Goal: Check status

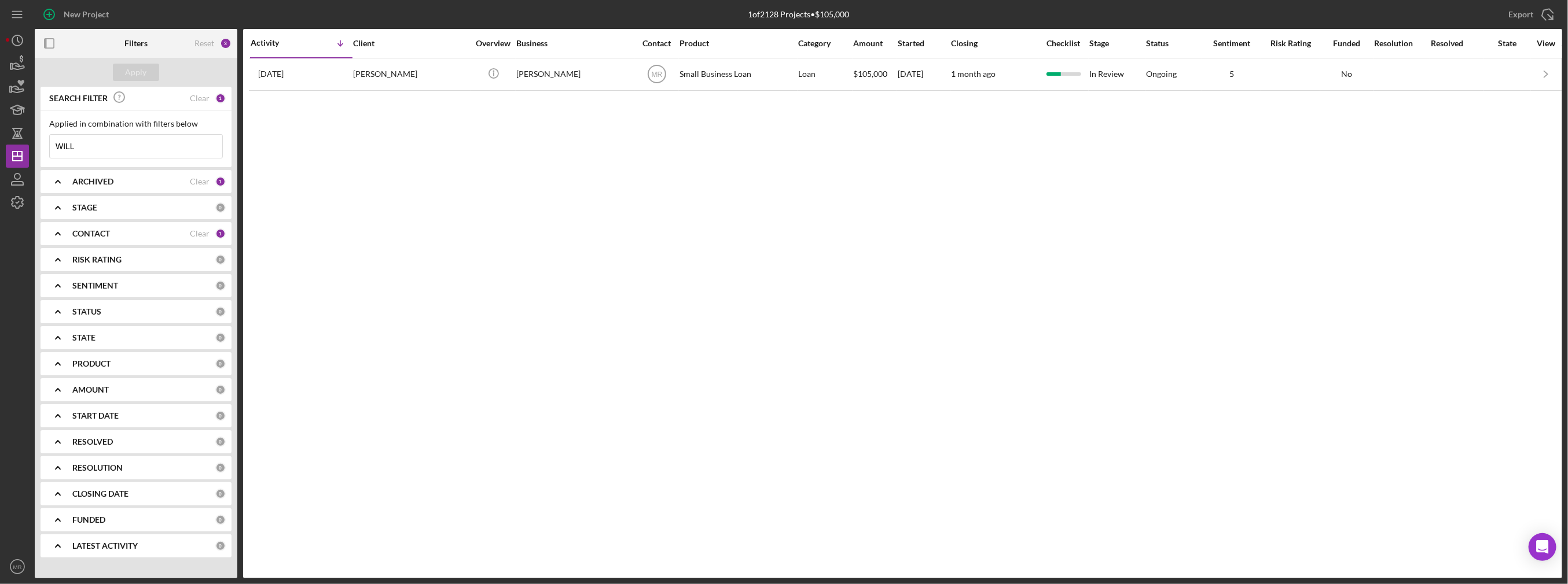
click at [864, 218] on div "Activity Icon/Table Sort Arrow Client Overview Business Contact Product Categor…" at bounding box center [902, 303] width 1319 height 549
click at [136, 146] on input "WILL" at bounding box center [136, 146] width 172 height 23
type input "[PERSON_NAME]"
click at [385, 35] on div "Client" at bounding box center [410, 44] width 116 height 28
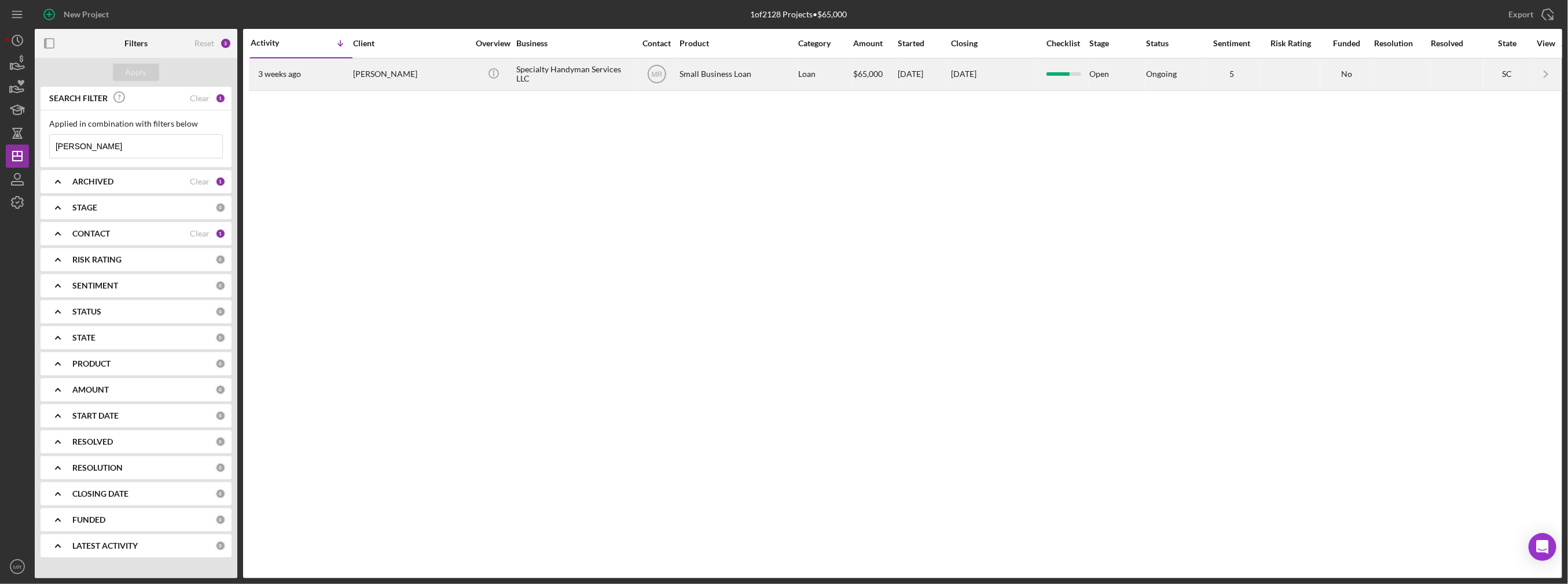
click at [378, 64] on div "[PERSON_NAME]" at bounding box center [410, 74] width 116 height 30
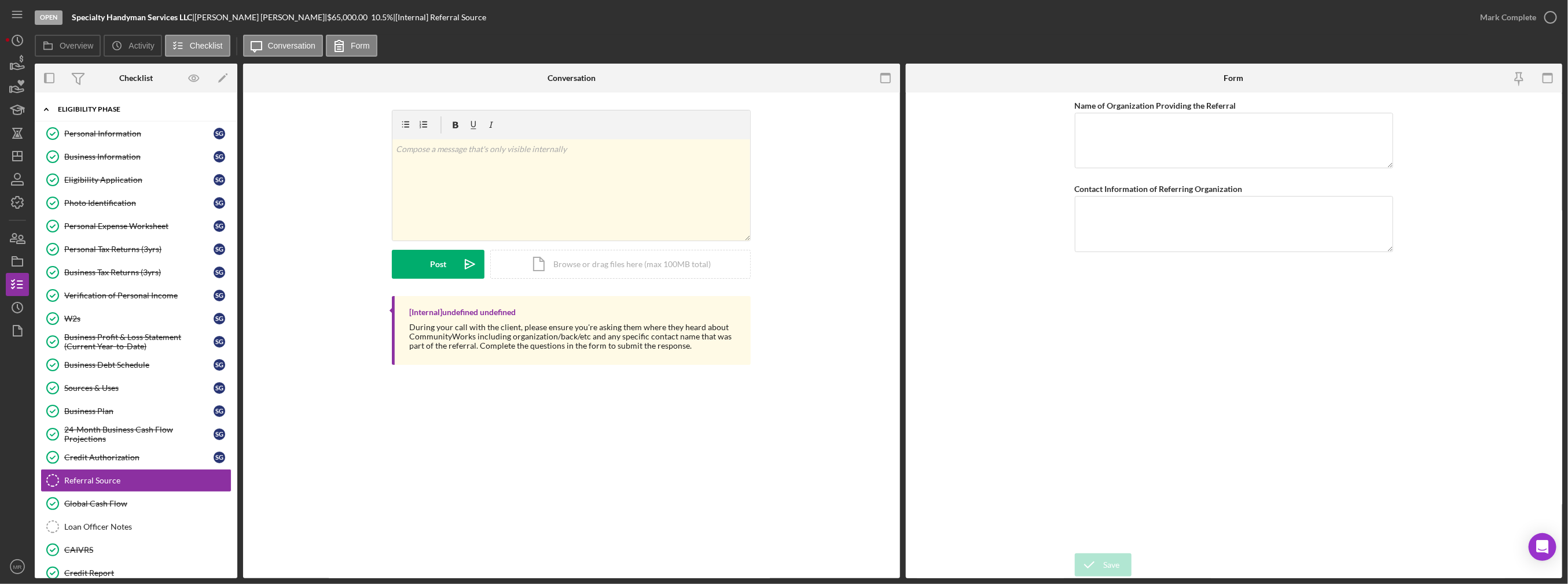
click at [100, 112] on div "Icon/Expander Eligibility Phase 20 / 22" at bounding box center [136, 109] width 203 height 23
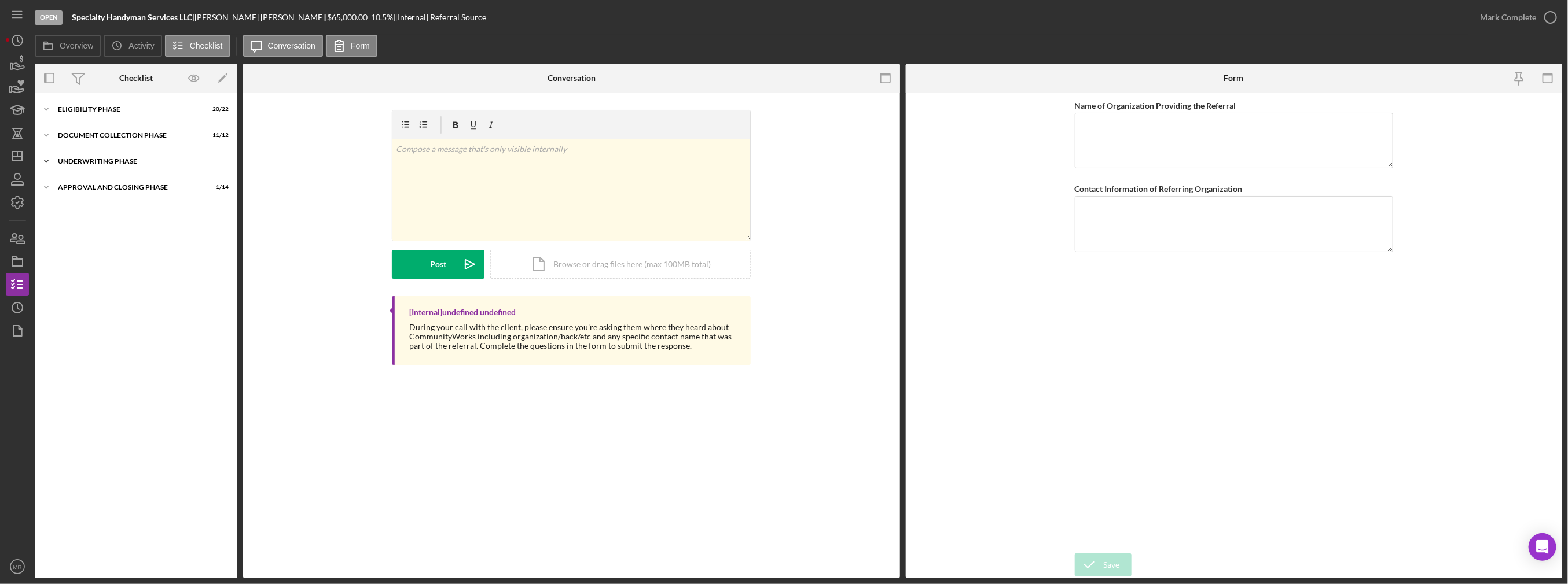
click at [107, 161] on div "Underwriting Phase" at bounding box center [140, 161] width 165 height 7
click at [108, 210] on div "Icon/Expander Approval and Closing Phase 1 / 14" at bounding box center [136, 216] width 203 height 23
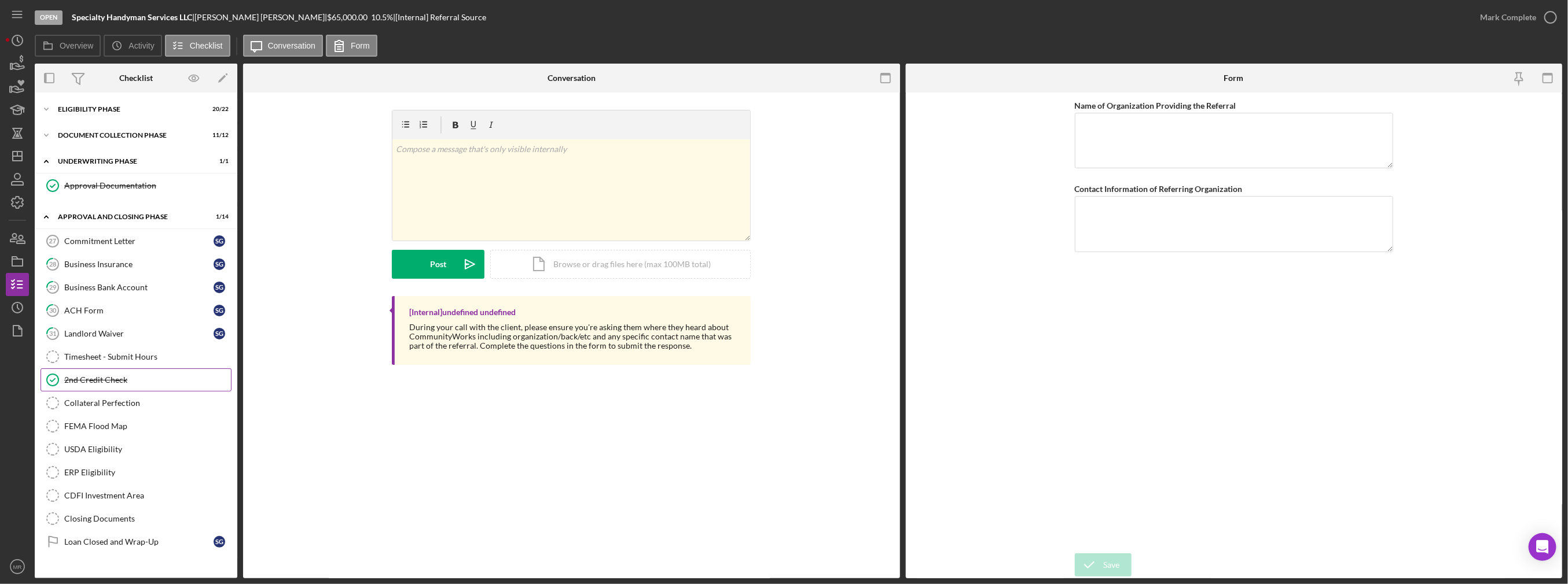
click at [104, 379] on div "2nd Credit Check" at bounding box center [147, 379] width 167 height 9
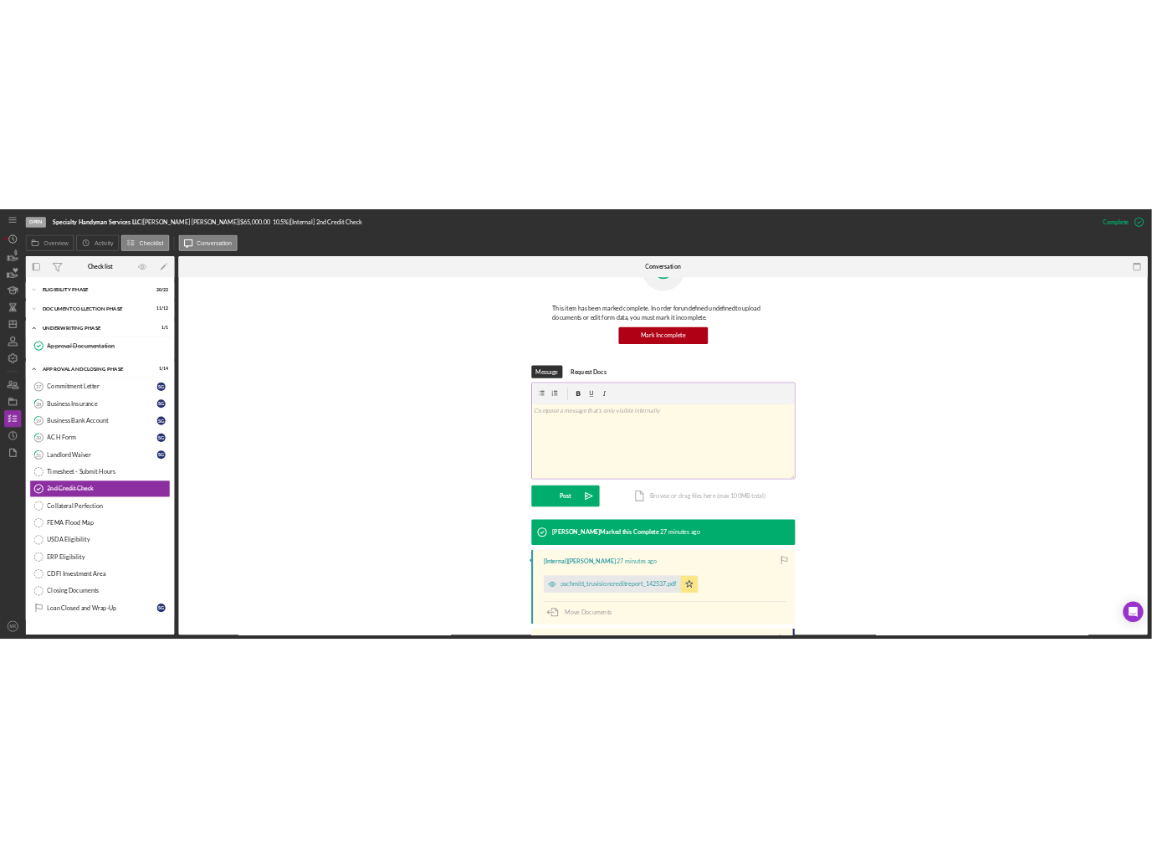
scroll to position [84, 0]
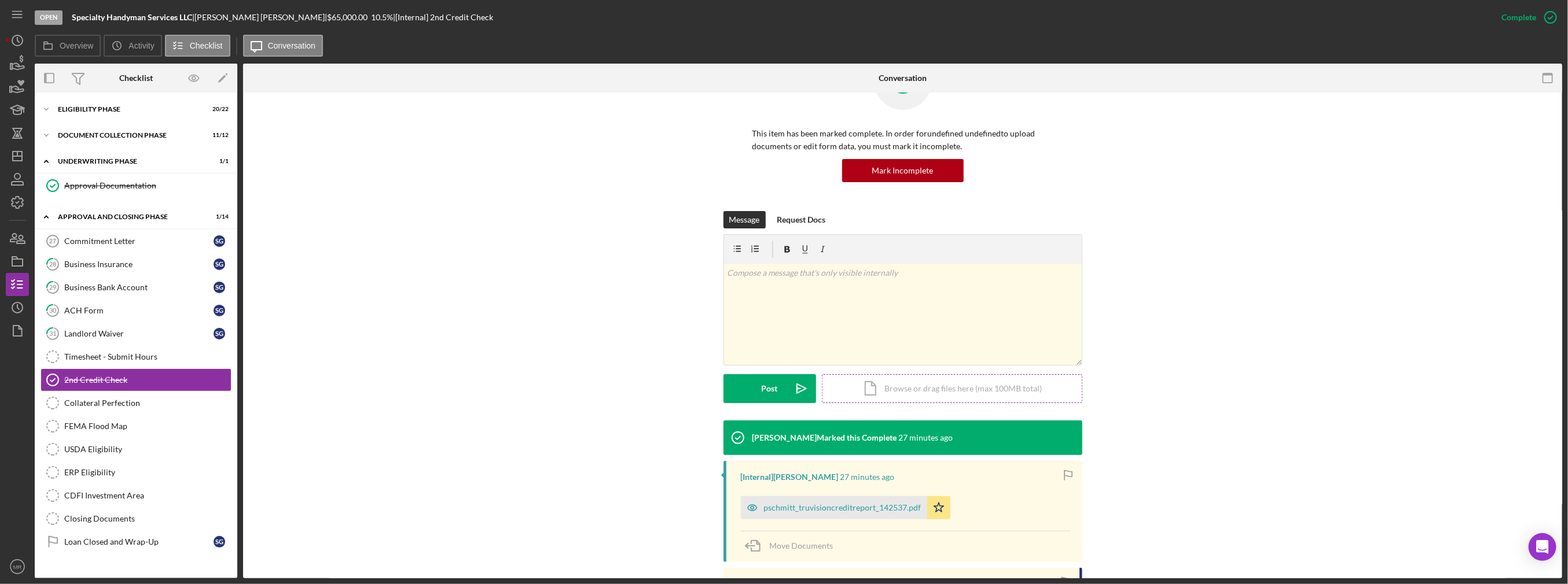
click at [894, 386] on div "Icon/Document Browse or drag files here (max 100MB total) Tap to choose files o…" at bounding box center [952, 388] width 261 height 29
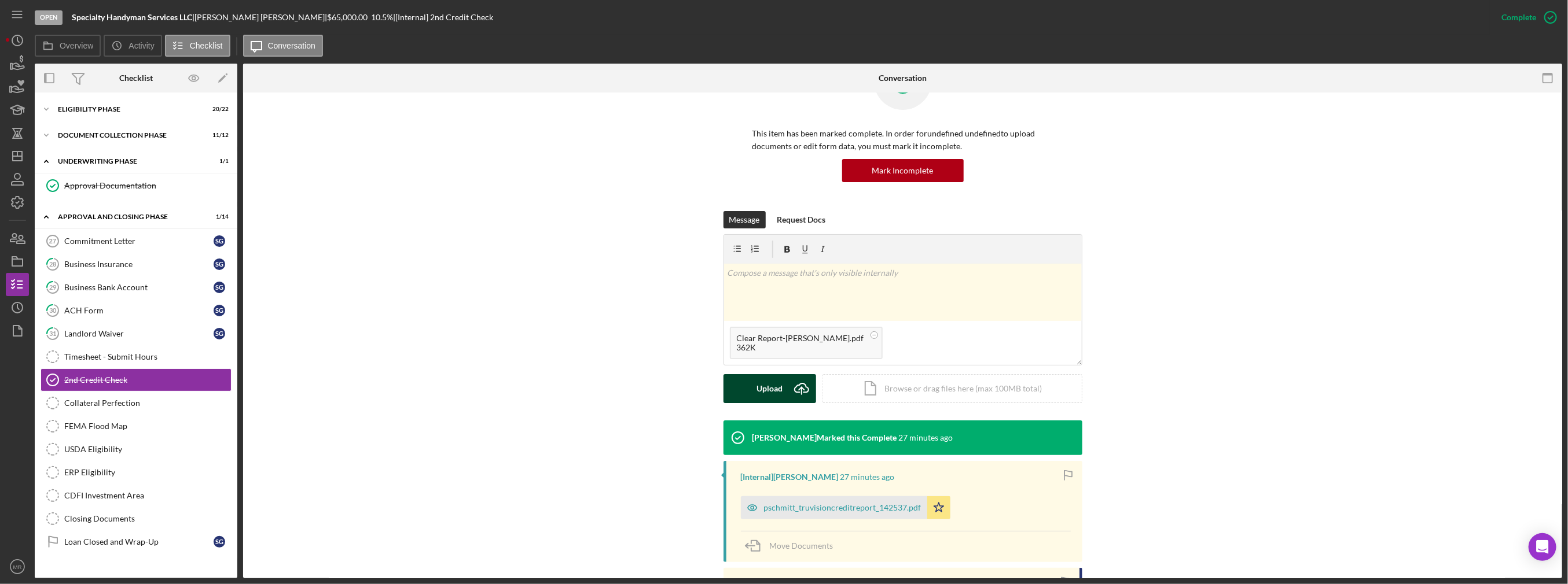
click at [761, 378] on div "Upload" at bounding box center [770, 388] width 26 height 29
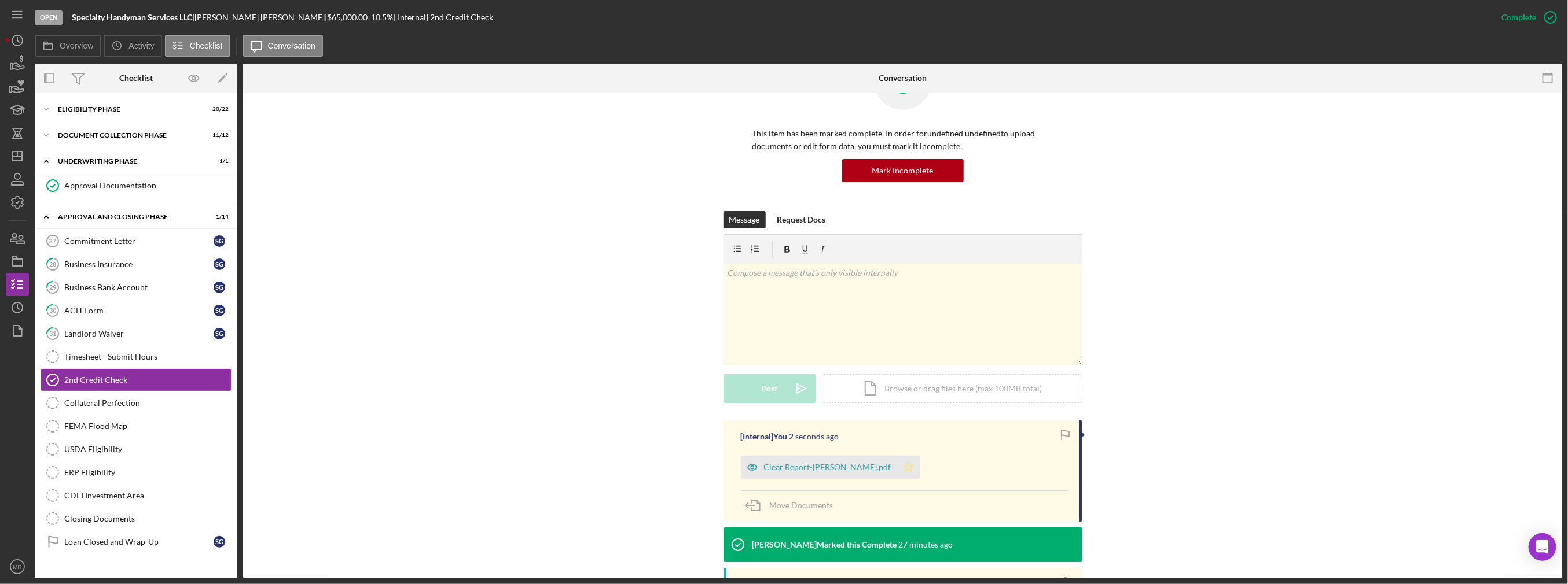
click at [903, 466] on icon "Icon/Star" at bounding box center [908, 467] width 23 height 23
click at [19, 158] on icon "Icon/Dashboard" at bounding box center [17, 156] width 29 height 29
